Goal: Find specific page/section: Find specific page/section

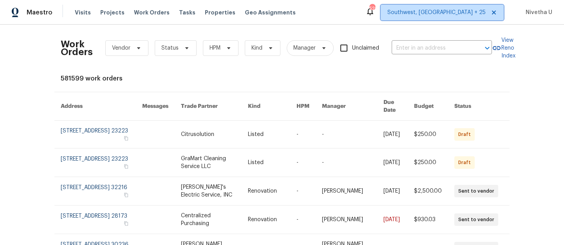
click at [452, 17] on span "Southwest, [GEOGRAPHIC_DATA] + 25" at bounding box center [442, 13] width 123 height 16
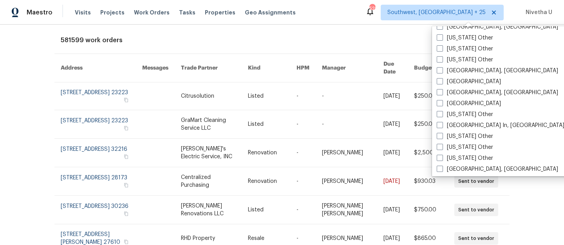
scroll to position [600, 0]
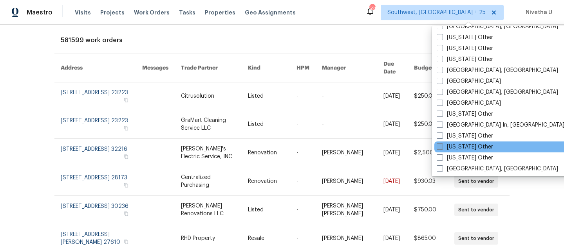
click at [475, 148] on label "[US_STATE] Other" at bounding box center [464, 147] width 56 height 8
click at [442, 148] on input "[US_STATE] Other" at bounding box center [438, 145] width 5 height 5
checkbox input "true"
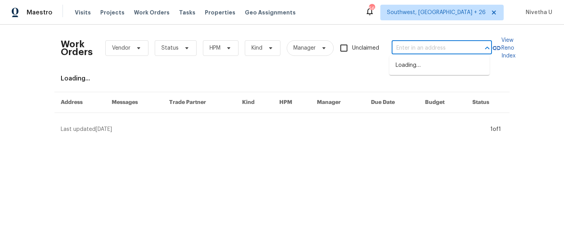
click at [426, 49] on input "text" at bounding box center [430, 48] width 78 height 12
paste input "[STREET_ADDRESS]"
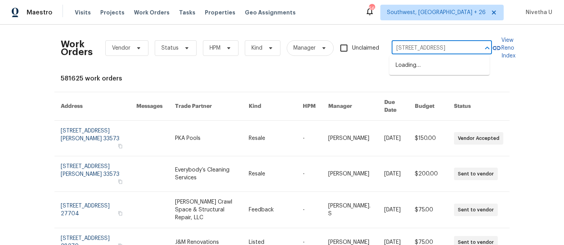
type input "[STREET_ADDRESS]"
click at [424, 72] on li "[STREET_ADDRESS]" at bounding box center [439, 65] width 100 height 13
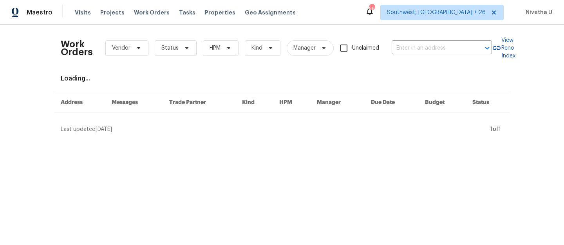
type input "[STREET_ADDRESS]"
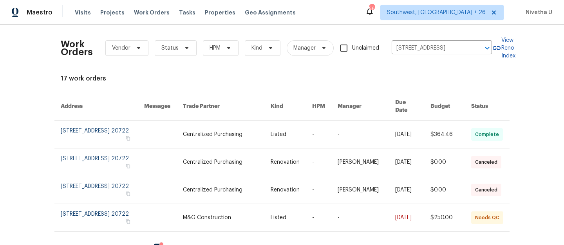
click at [77, 125] on link at bounding box center [102, 134] width 83 height 27
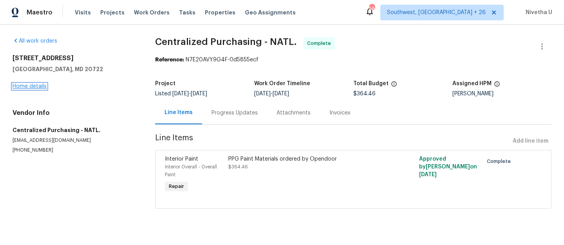
click at [29, 88] on link "Home details" at bounding box center [30, 86] width 34 height 5
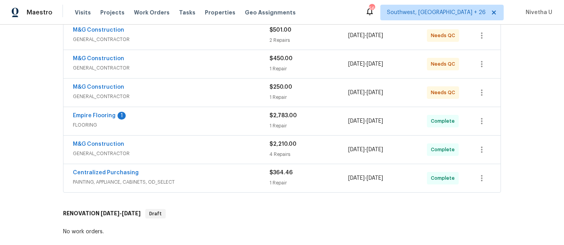
scroll to position [154, 0]
